Goal: Information Seeking & Learning: Learn about a topic

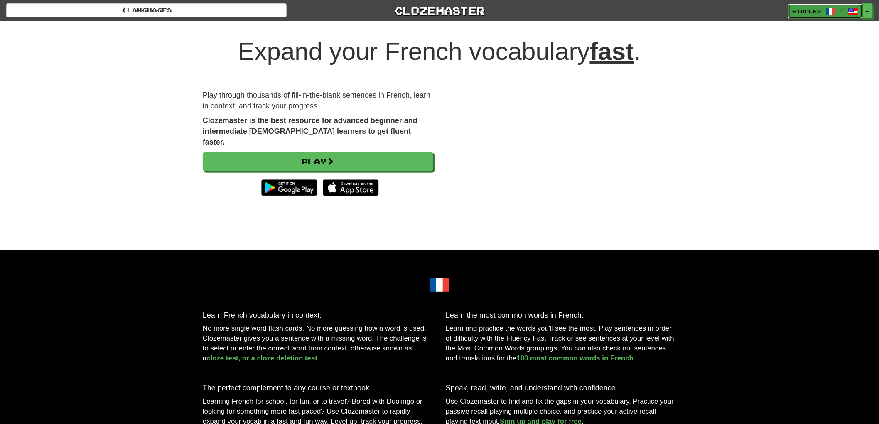
click at [799, 10] on span "etaples" at bounding box center [807, 10] width 29 height 7
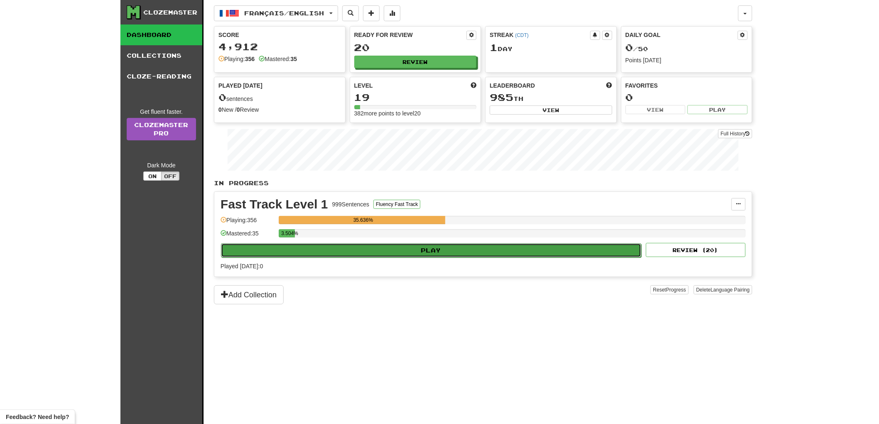
click at [405, 247] on button "Play" at bounding box center [431, 250] width 420 height 14
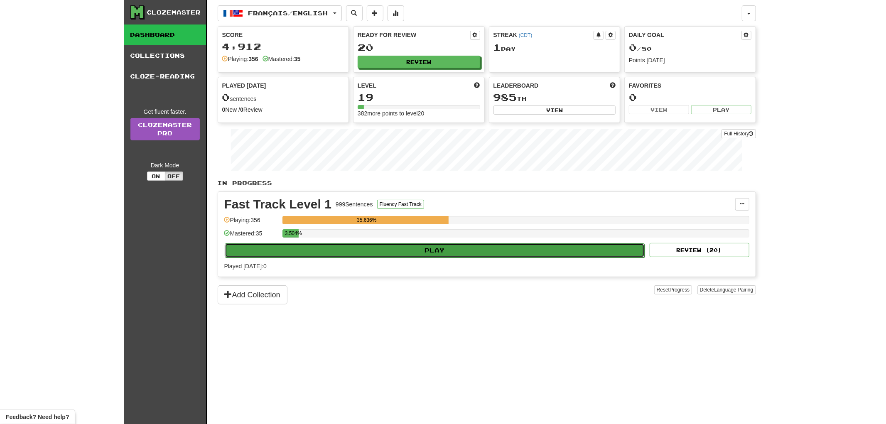
select select "**"
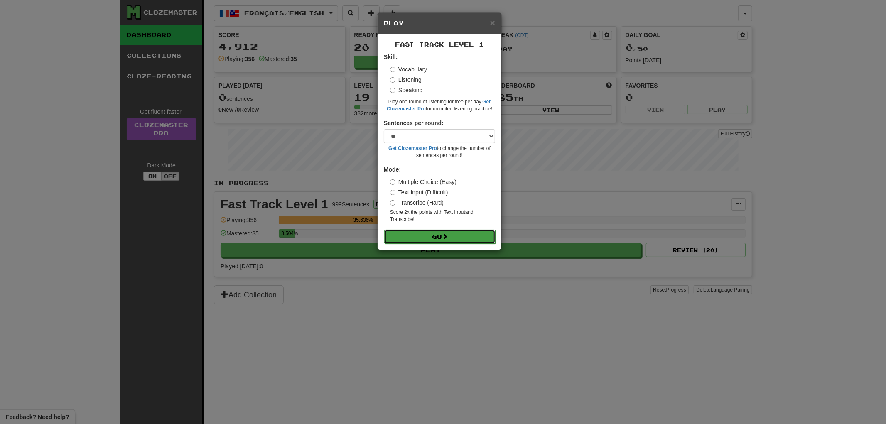
click at [433, 238] on button "Go" at bounding box center [439, 237] width 111 height 14
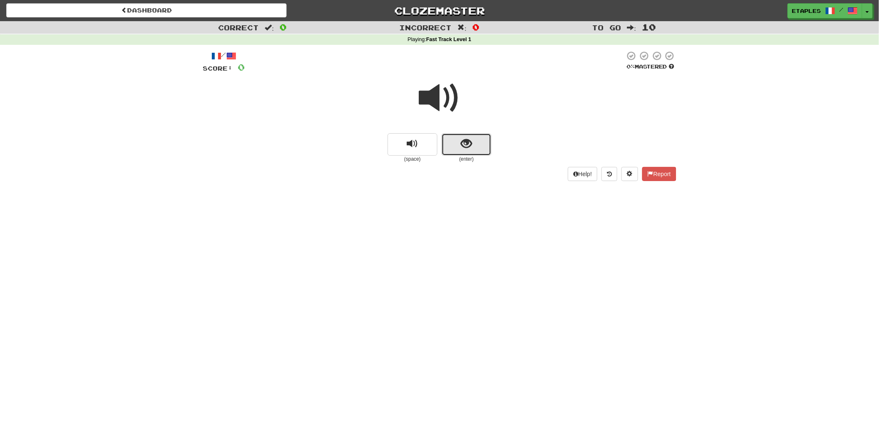
click at [457, 142] on button "show sentence" at bounding box center [467, 144] width 50 height 22
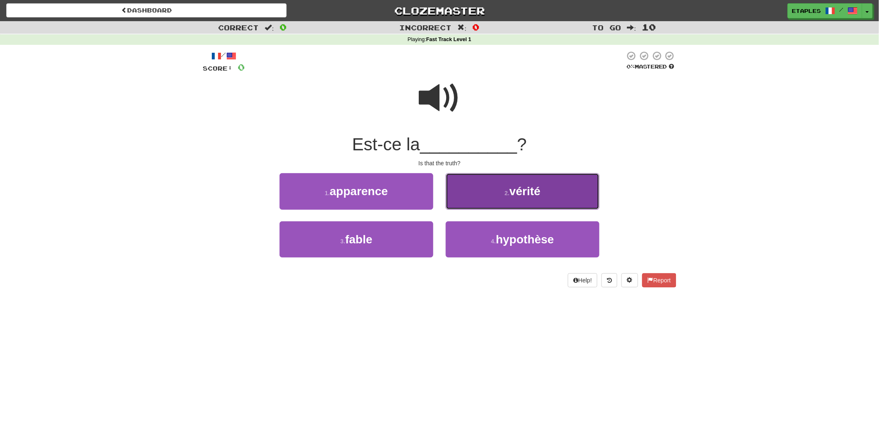
click at [524, 197] on button "2 . vérité" at bounding box center [523, 191] width 154 height 36
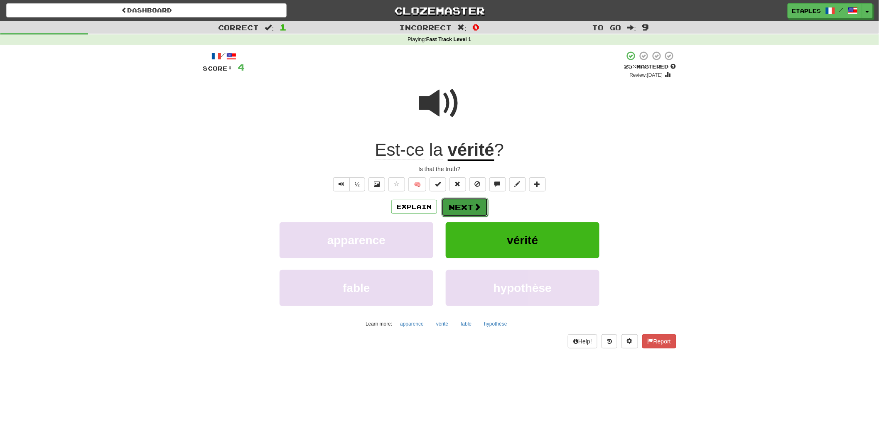
click at [465, 205] on button "Next" at bounding box center [465, 207] width 47 height 19
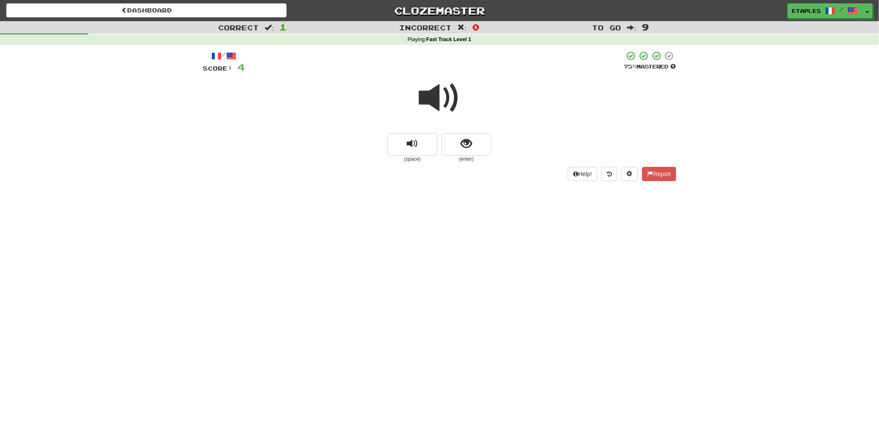
click at [442, 104] on span at bounding box center [440, 98] width 42 height 42
click at [462, 145] on span "show sentence" at bounding box center [466, 143] width 11 height 11
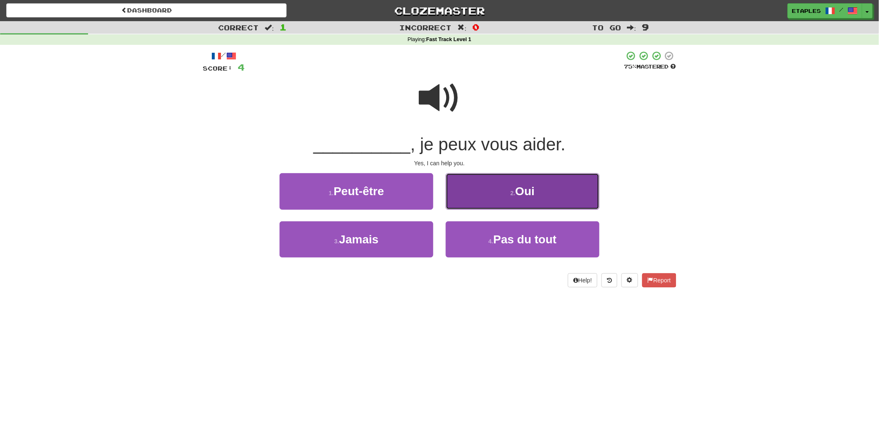
click at [520, 191] on span "Oui" at bounding box center [526, 191] width 20 height 13
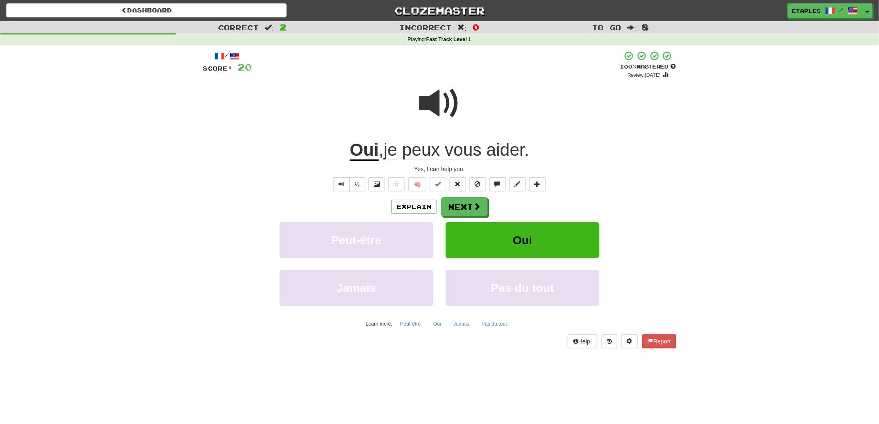
click at [435, 111] on span at bounding box center [440, 104] width 42 height 42
click at [455, 210] on button "Next" at bounding box center [465, 207] width 47 height 19
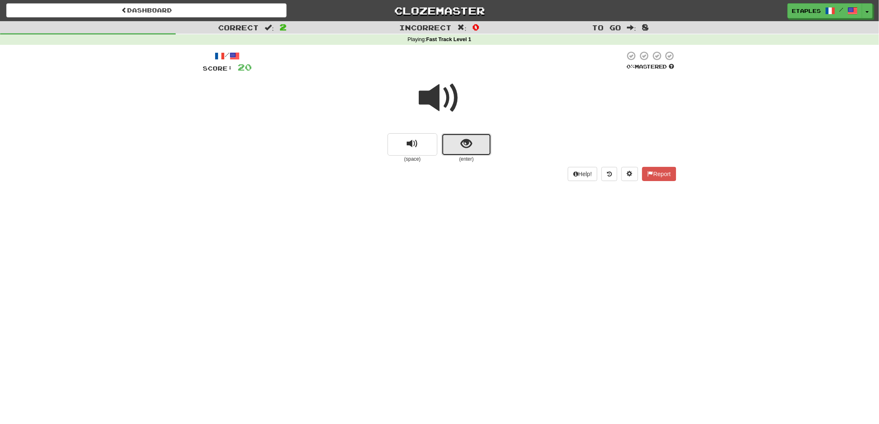
click at [466, 147] on span "show sentence" at bounding box center [466, 143] width 11 height 11
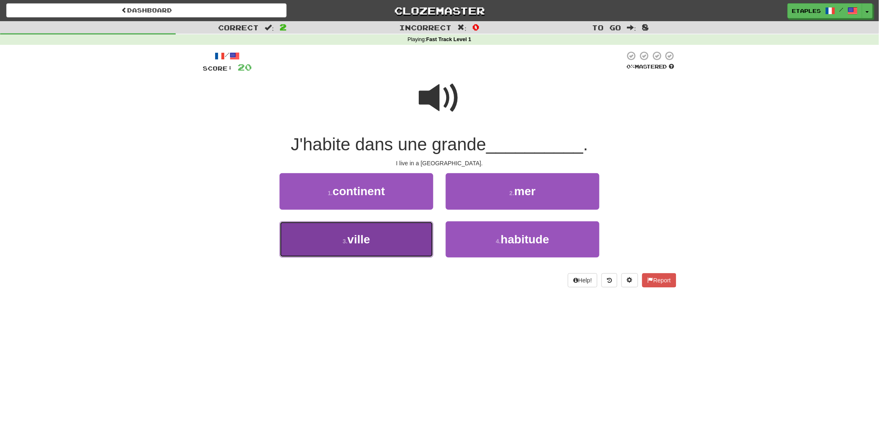
click at [398, 243] on button "3 . ville" at bounding box center [357, 239] width 154 height 36
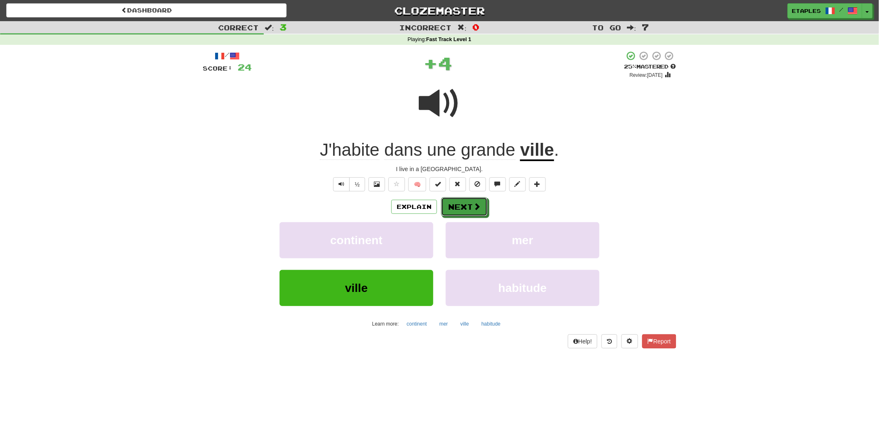
click at [467, 206] on button "Next" at bounding box center [464, 206] width 47 height 19
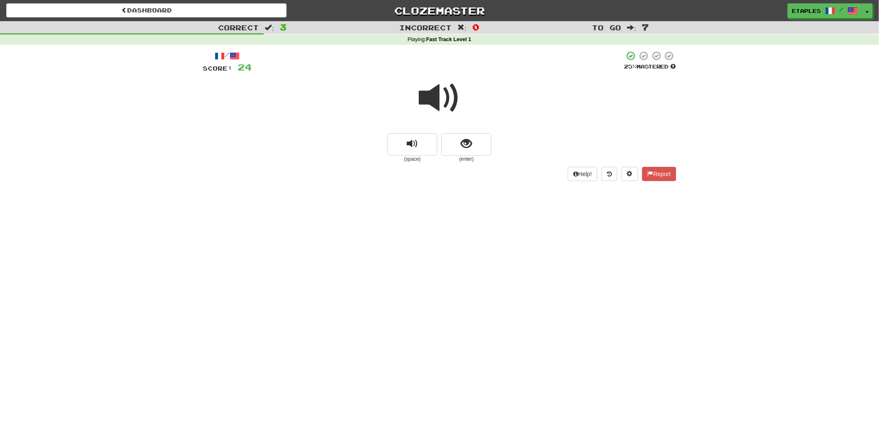
click at [447, 110] on span at bounding box center [440, 98] width 42 height 42
click at [455, 144] on button "show sentence" at bounding box center [467, 144] width 50 height 22
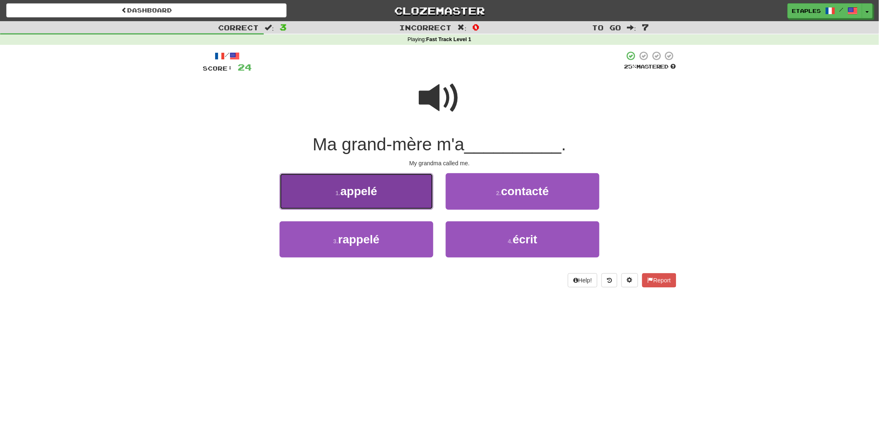
click at [349, 194] on span "appelé" at bounding box center [358, 191] width 37 height 13
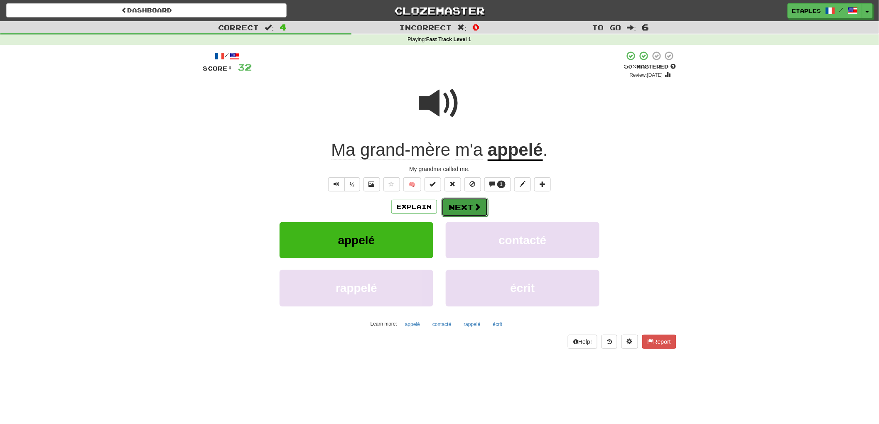
click at [459, 206] on button "Next" at bounding box center [465, 207] width 47 height 19
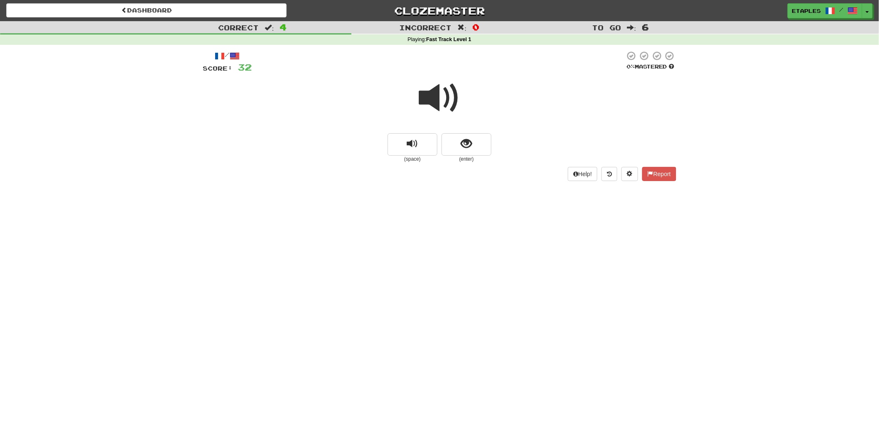
click at [436, 91] on span at bounding box center [440, 98] width 42 height 42
click at [454, 144] on button "show sentence" at bounding box center [467, 144] width 50 height 22
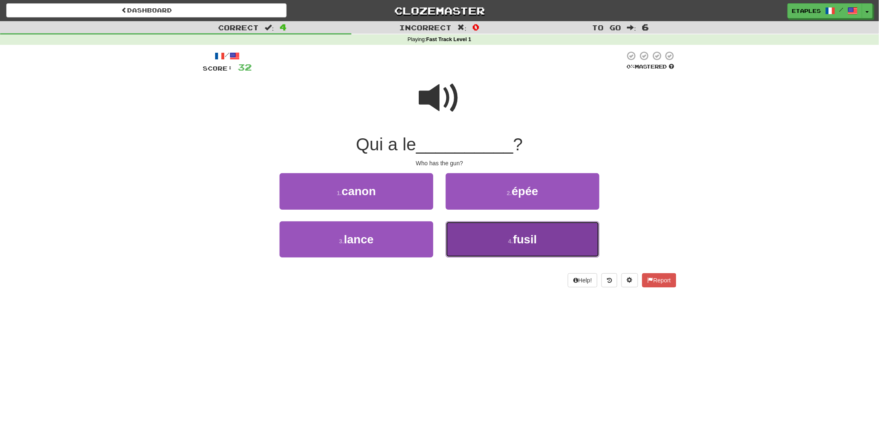
click at [528, 242] on span "fusil" at bounding box center [525, 239] width 24 height 13
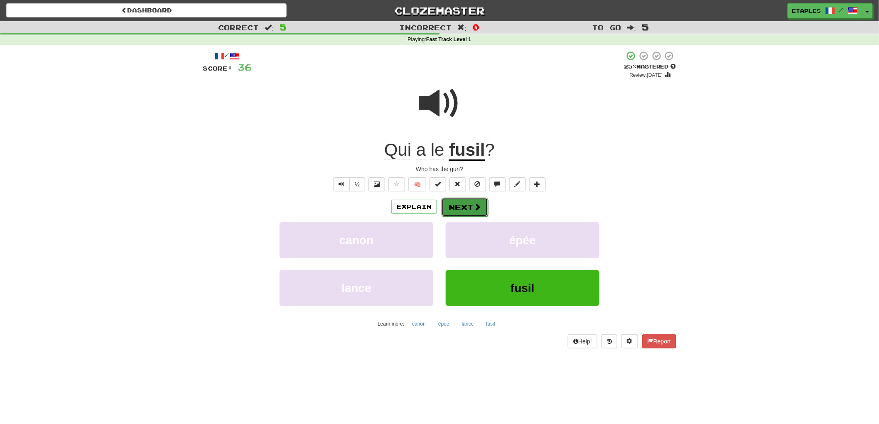
click at [466, 208] on button "Next" at bounding box center [465, 207] width 47 height 19
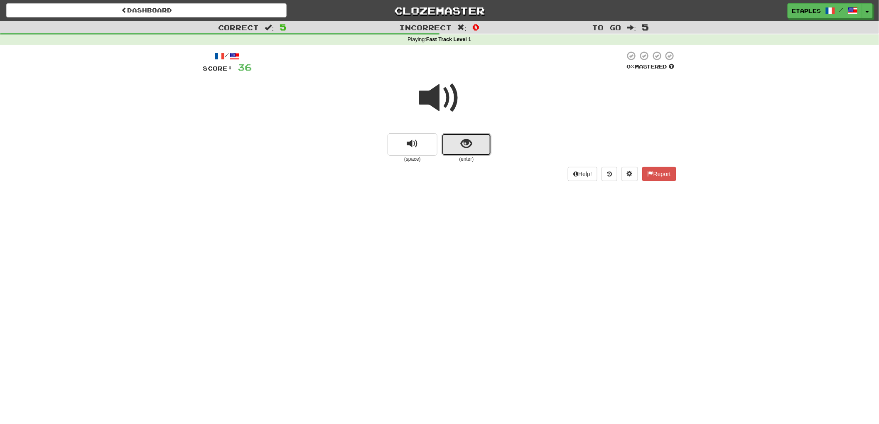
click at [454, 148] on button "show sentence" at bounding box center [467, 144] width 50 height 22
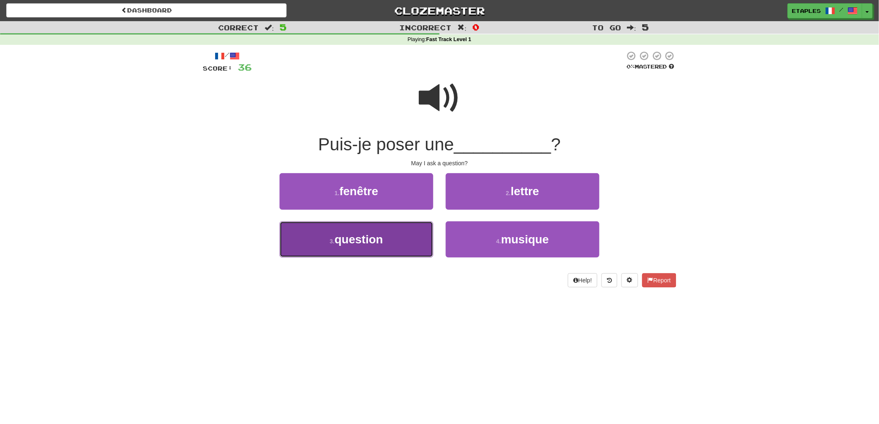
click at [363, 240] on span "question" at bounding box center [359, 239] width 49 height 13
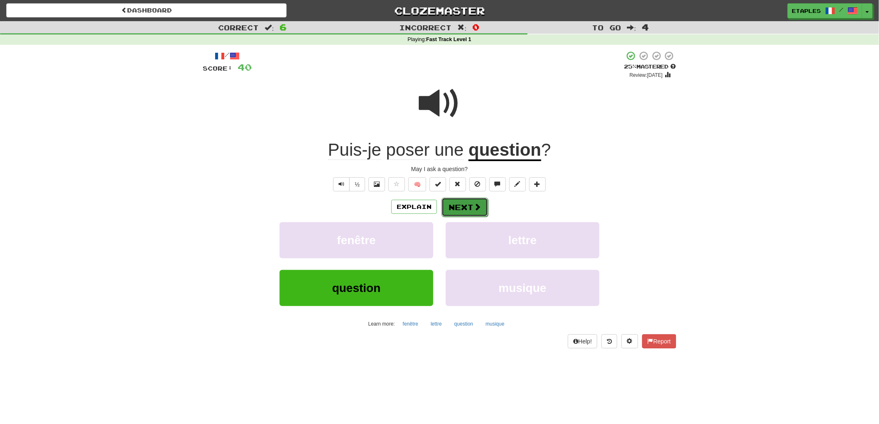
click at [459, 208] on button "Next" at bounding box center [465, 207] width 47 height 19
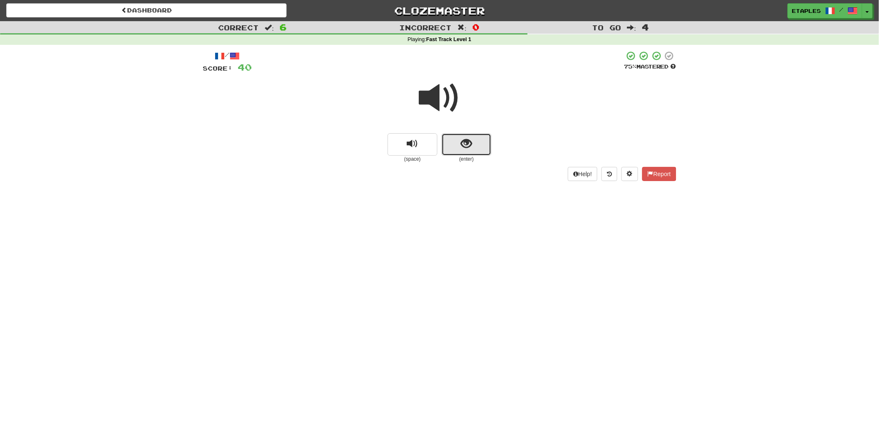
click at [467, 150] on button "show sentence" at bounding box center [467, 144] width 50 height 22
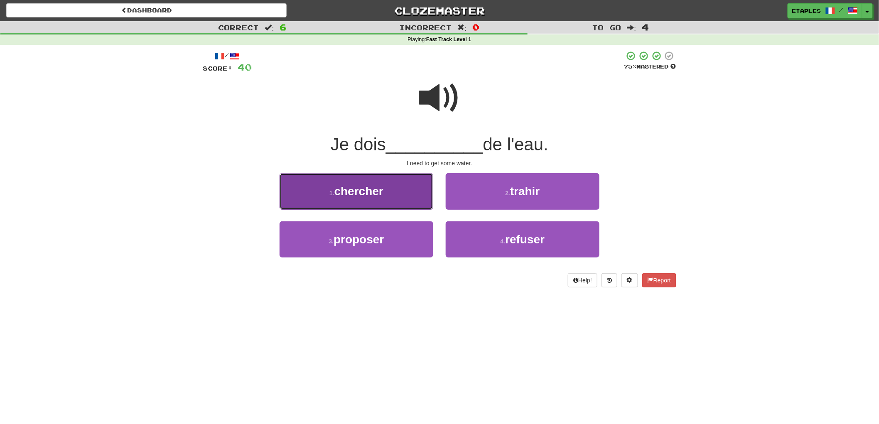
click at [340, 185] on span "chercher" at bounding box center [358, 191] width 49 height 13
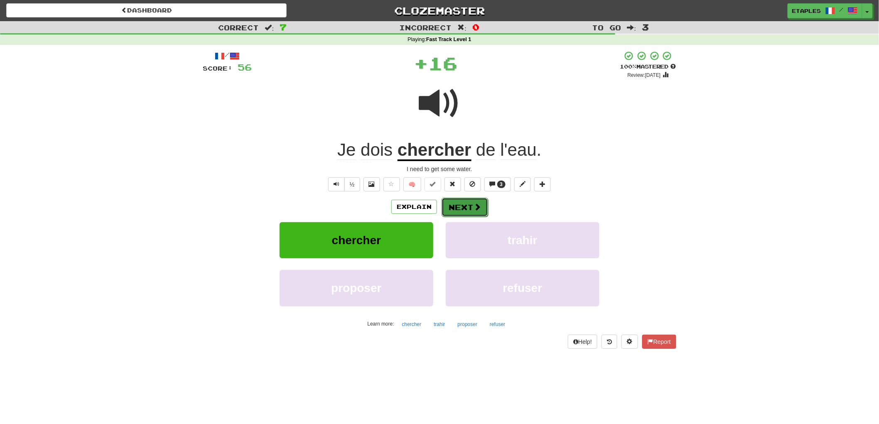
click at [463, 209] on button "Next" at bounding box center [465, 207] width 47 height 19
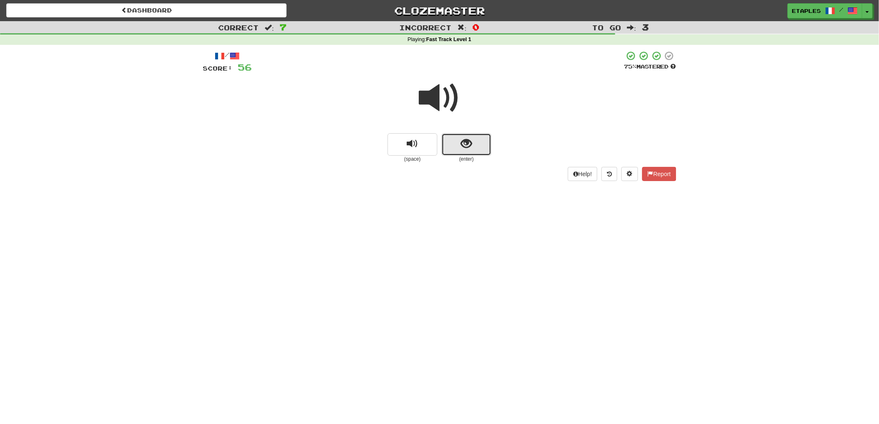
click at [461, 147] on span "show sentence" at bounding box center [466, 143] width 11 height 11
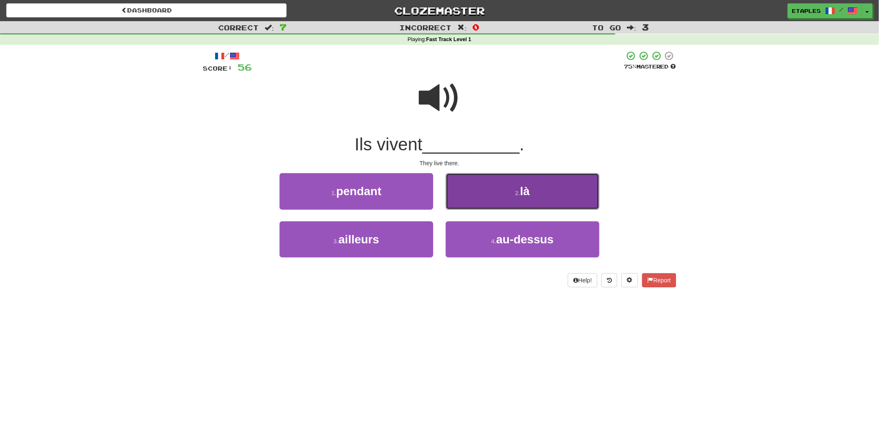
click at [513, 189] on button "2 . là" at bounding box center [523, 191] width 154 height 36
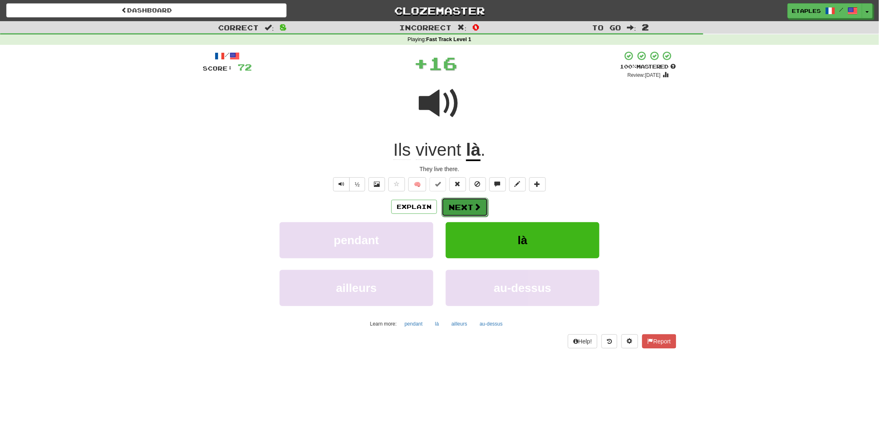
click at [460, 203] on button "Next" at bounding box center [465, 207] width 47 height 19
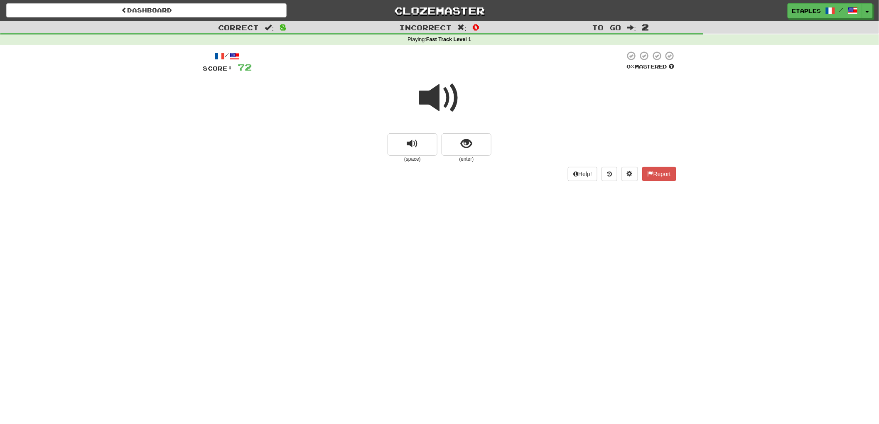
click at [447, 107] on span at bounding box center [440, 98] width 42 height 42
click at [458, 150] on button "show sentence" at bounding box center [467, 144] width 50 height 22
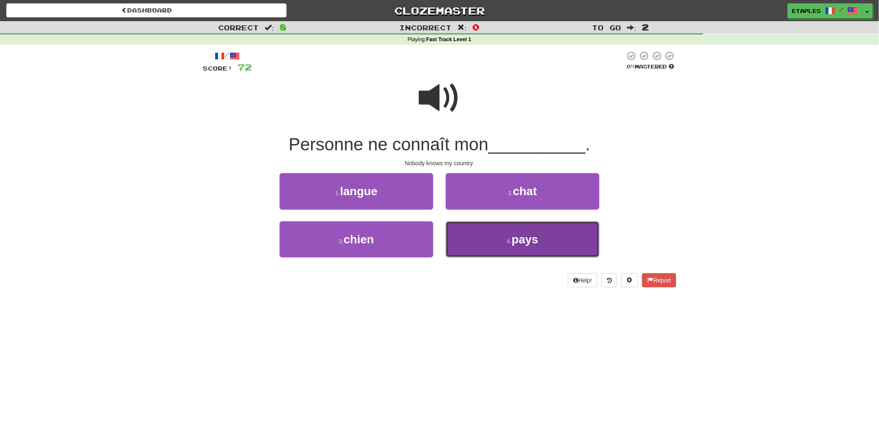
click at [496, 245] on button "4 . pays" at bounding box center [523, 239] width 154 height 36
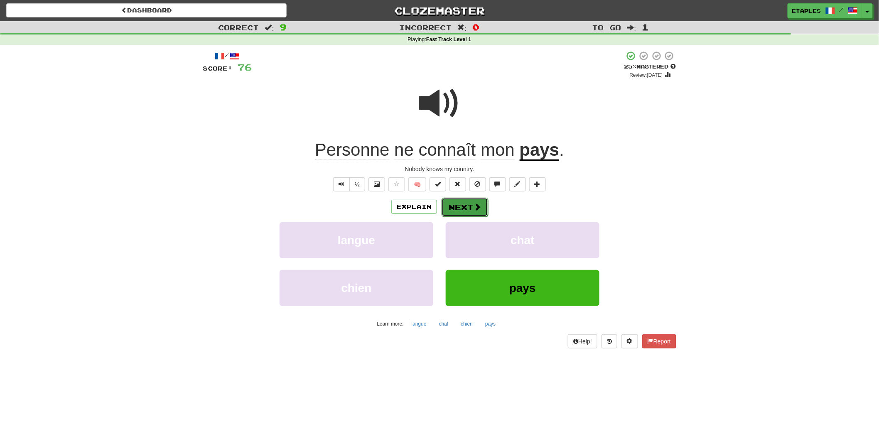
click at [458, 209] on button "Next" at bounding box center [465, 207] width 47 height 19
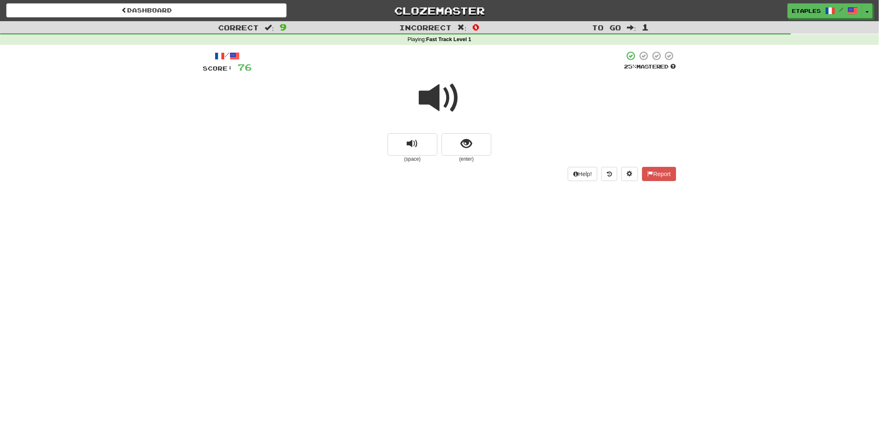
click at [435, 107] on span at bounding box center [440, 98] width 42 height 42
click at [457, 148] on button "show sentence" at bounding box center [467, 144] width 50 height 22
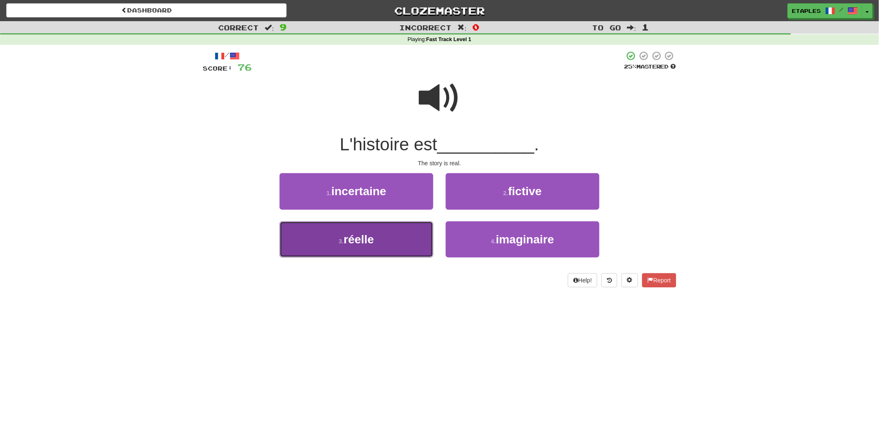
click at [370, 239] on span "réelle" at bounding box center [359, 239] width 30 height 13
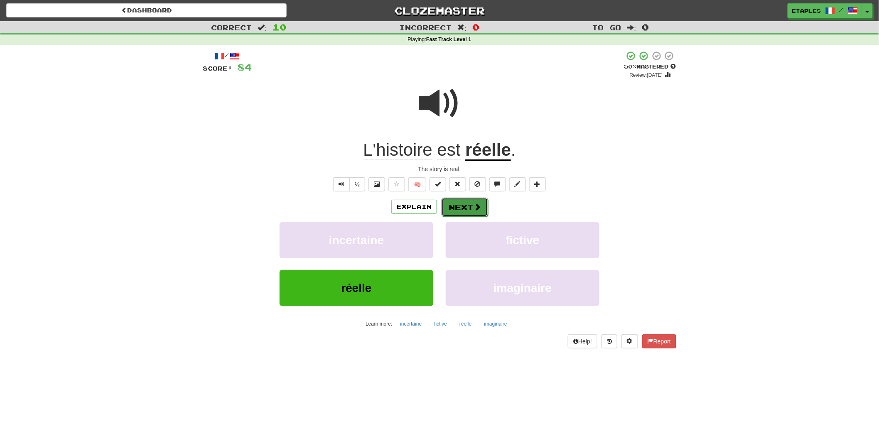
click at [452, 206] on button "Next" at bounding box center [465, 207] width 47 height 19
